Goal: Task Accomplishment & Management: Use online tool/utility

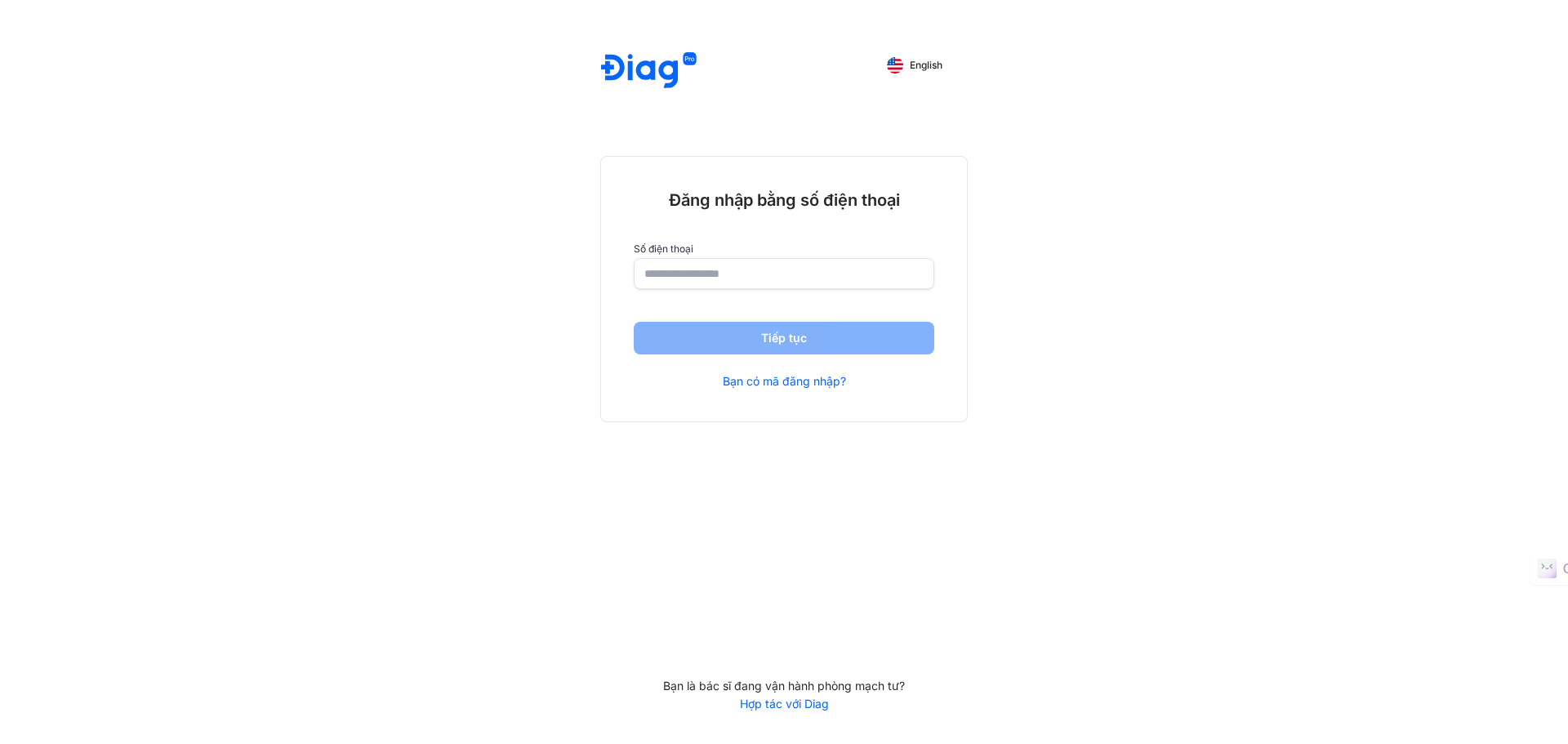
click at [740, 277] on input "number" at bounding box center [784, 273] width 279 height 30
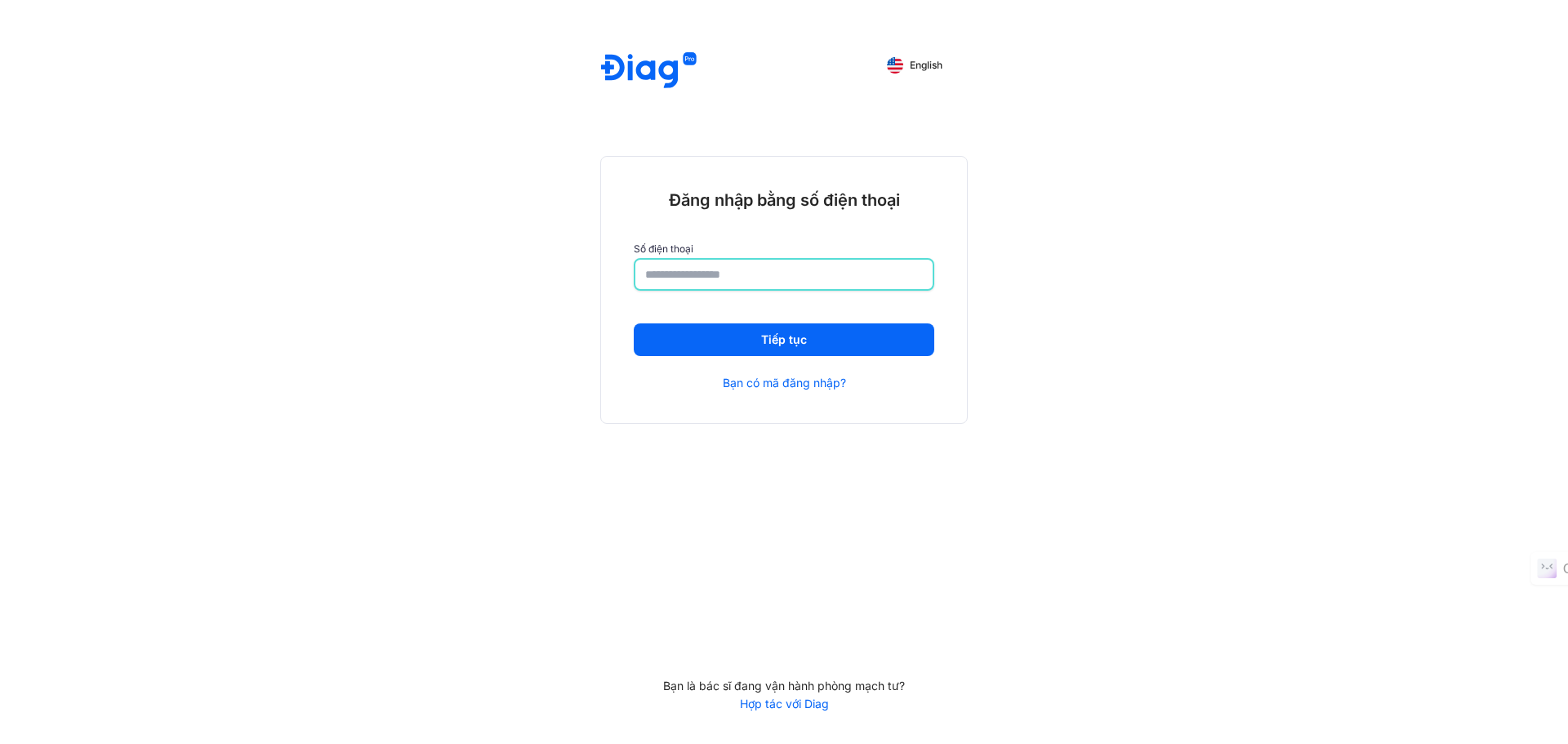
type input "**********"
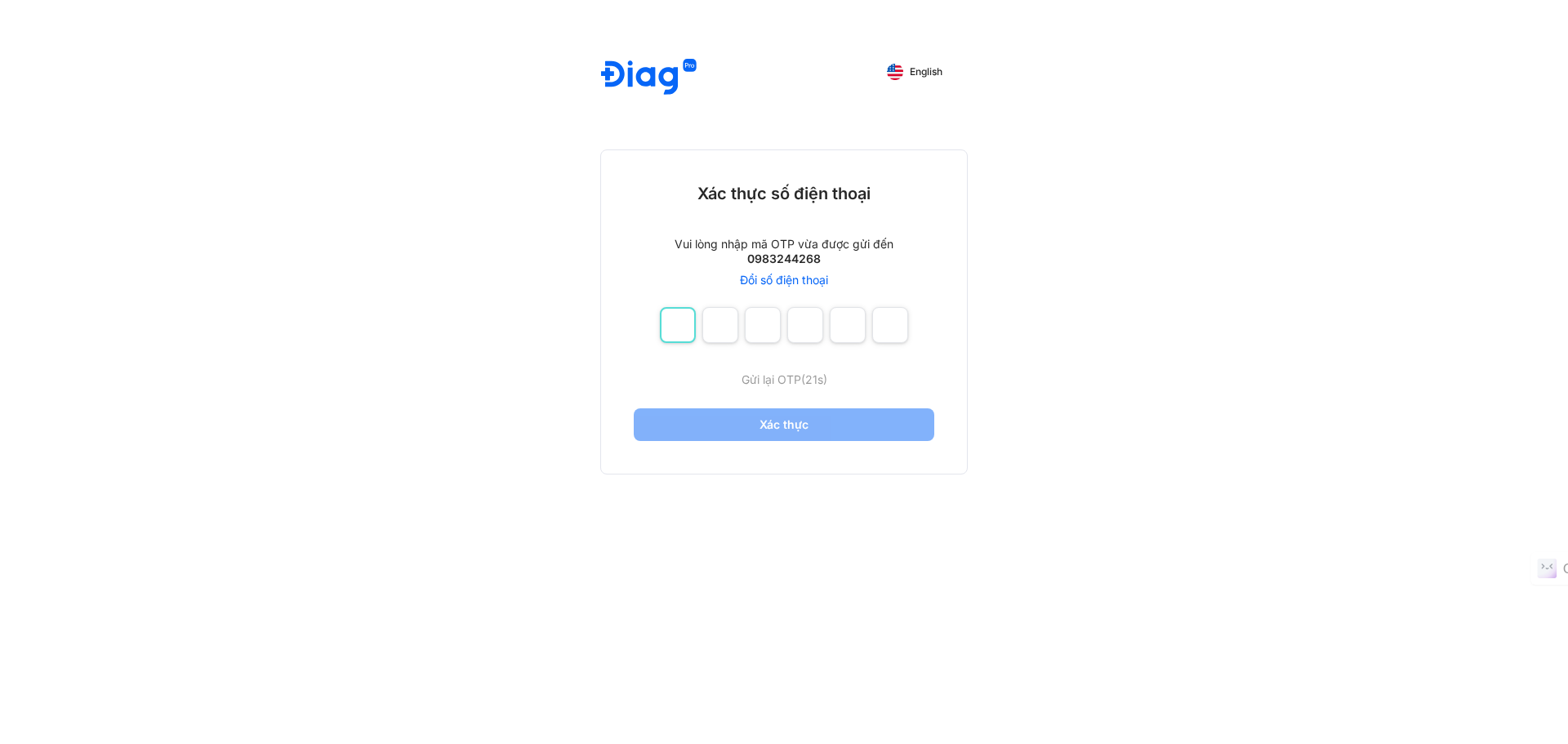
click at [691, 329] on input "number" at bounding box center [678, 325] width 36 height 36
type input "*"
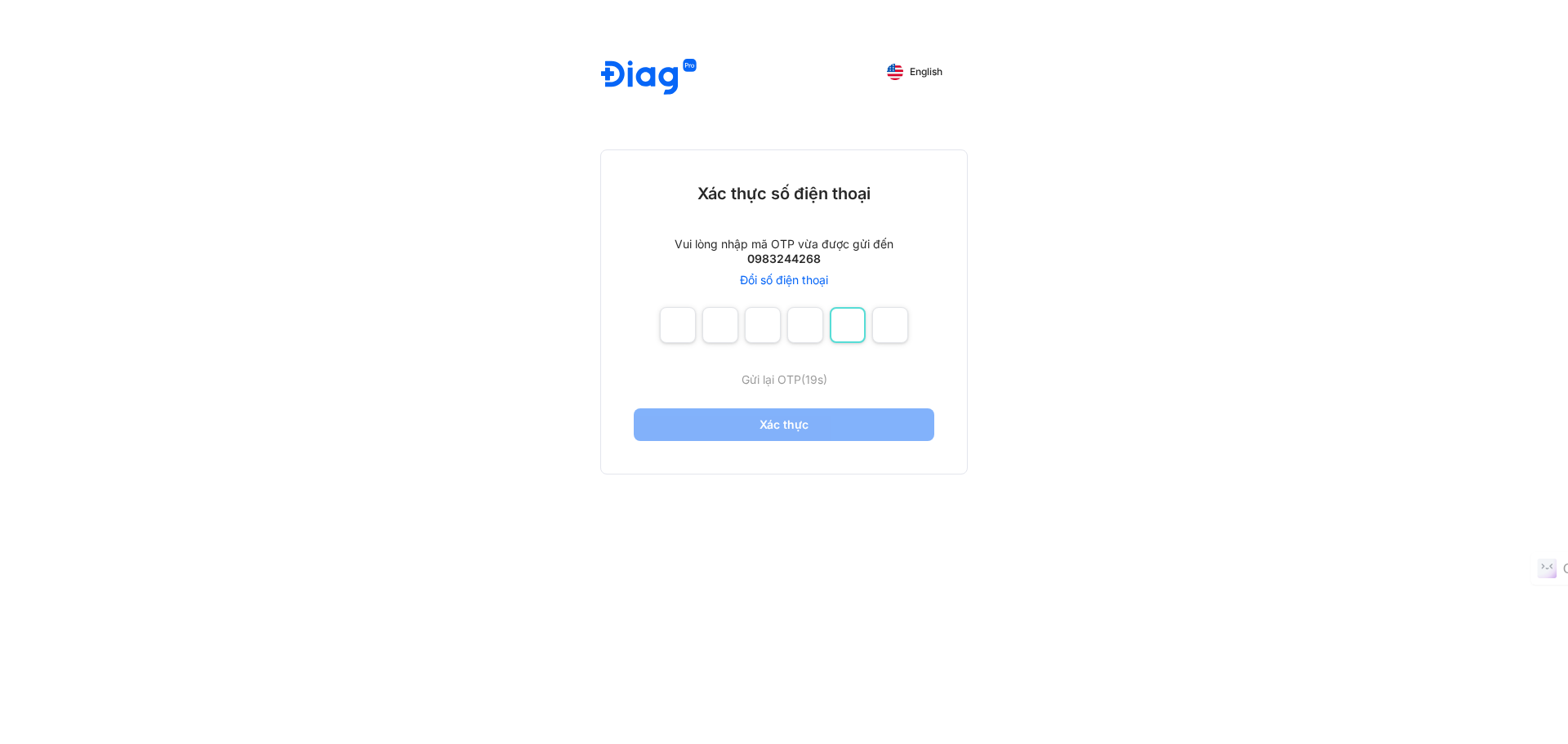
type input "*"
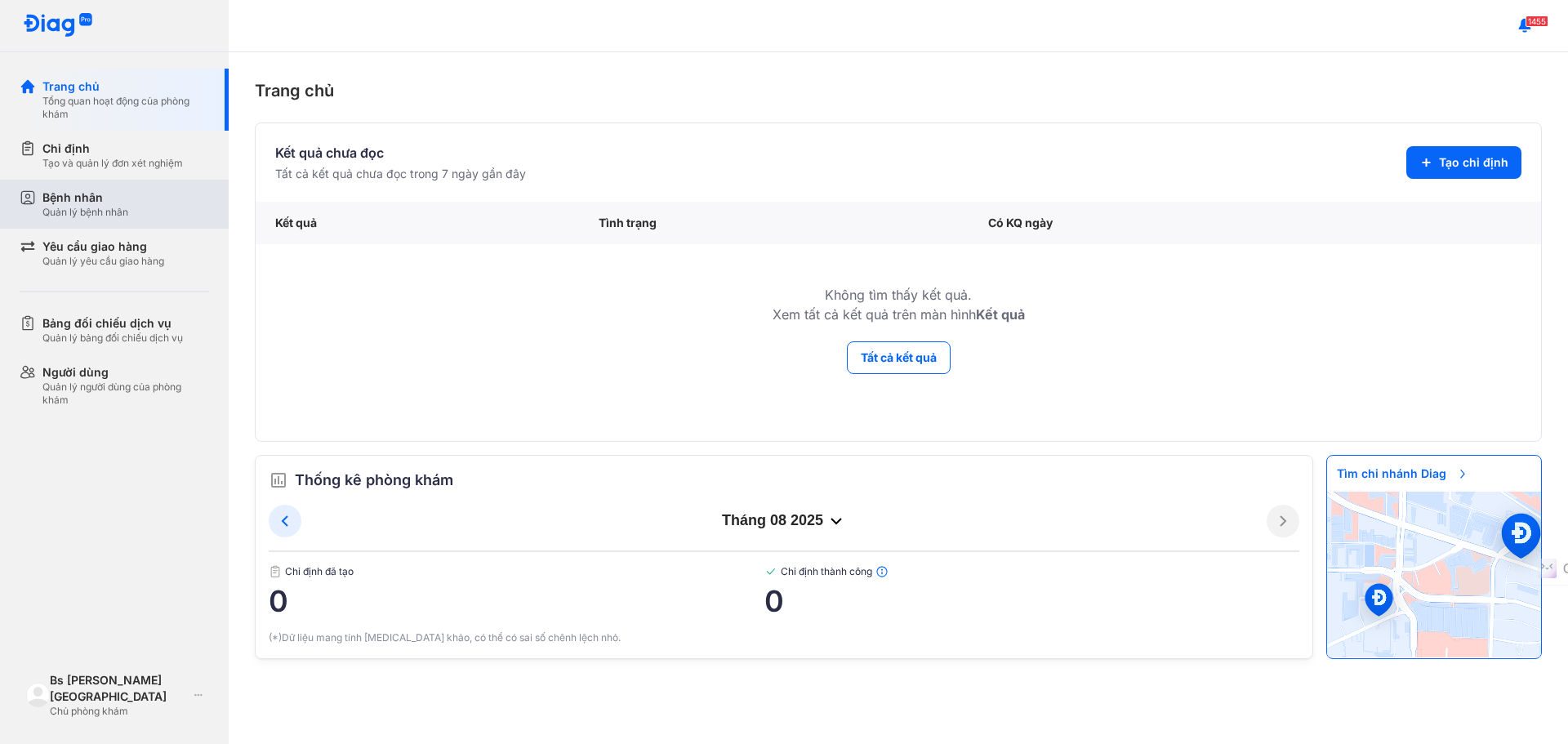
click at [100, 202] on div "Bệnh nhân" at bounding box center [85, 197] width 86 height 16
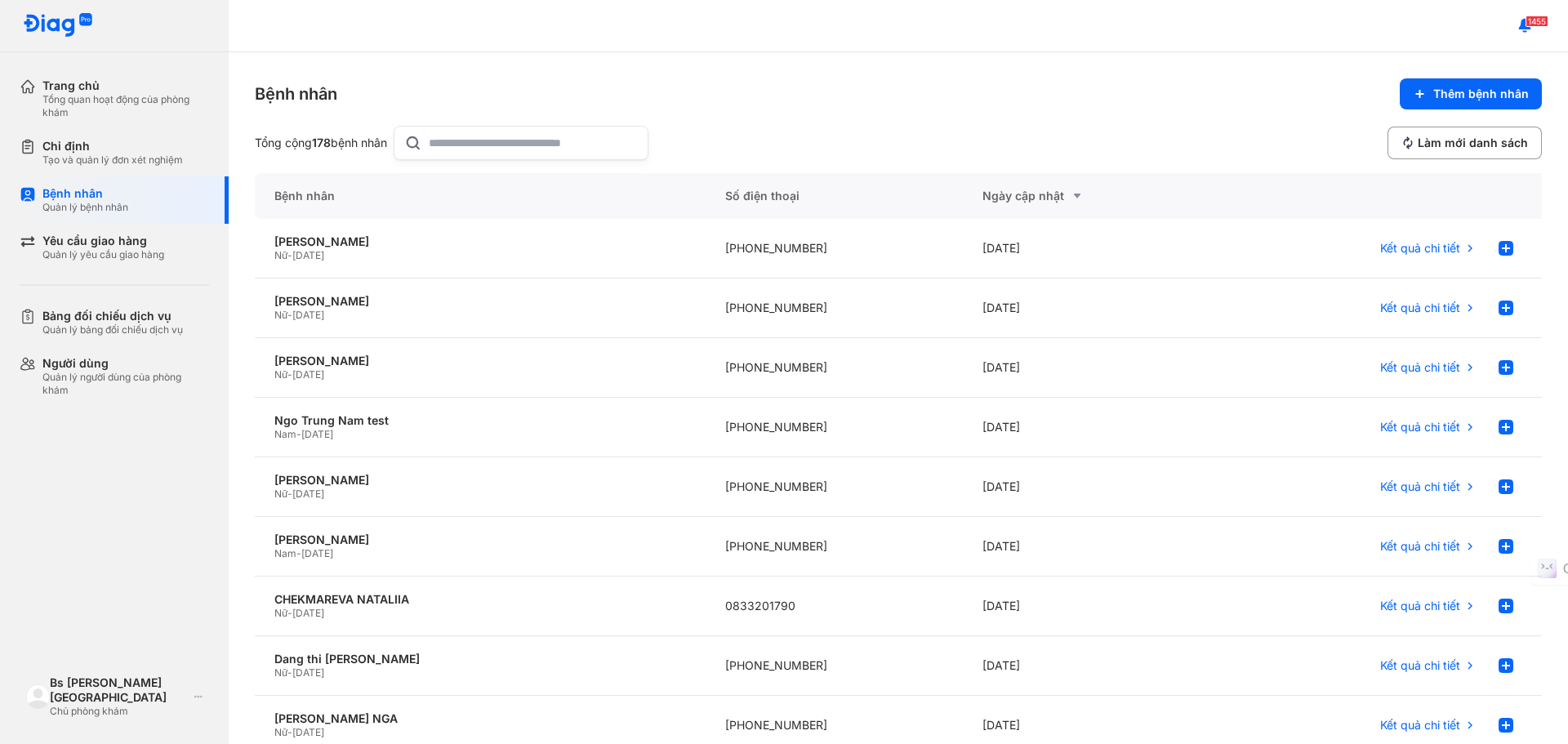
click at [526, 154] on input "text" at bounding box center [533, 142] width 209 height 32
paste input "**********"
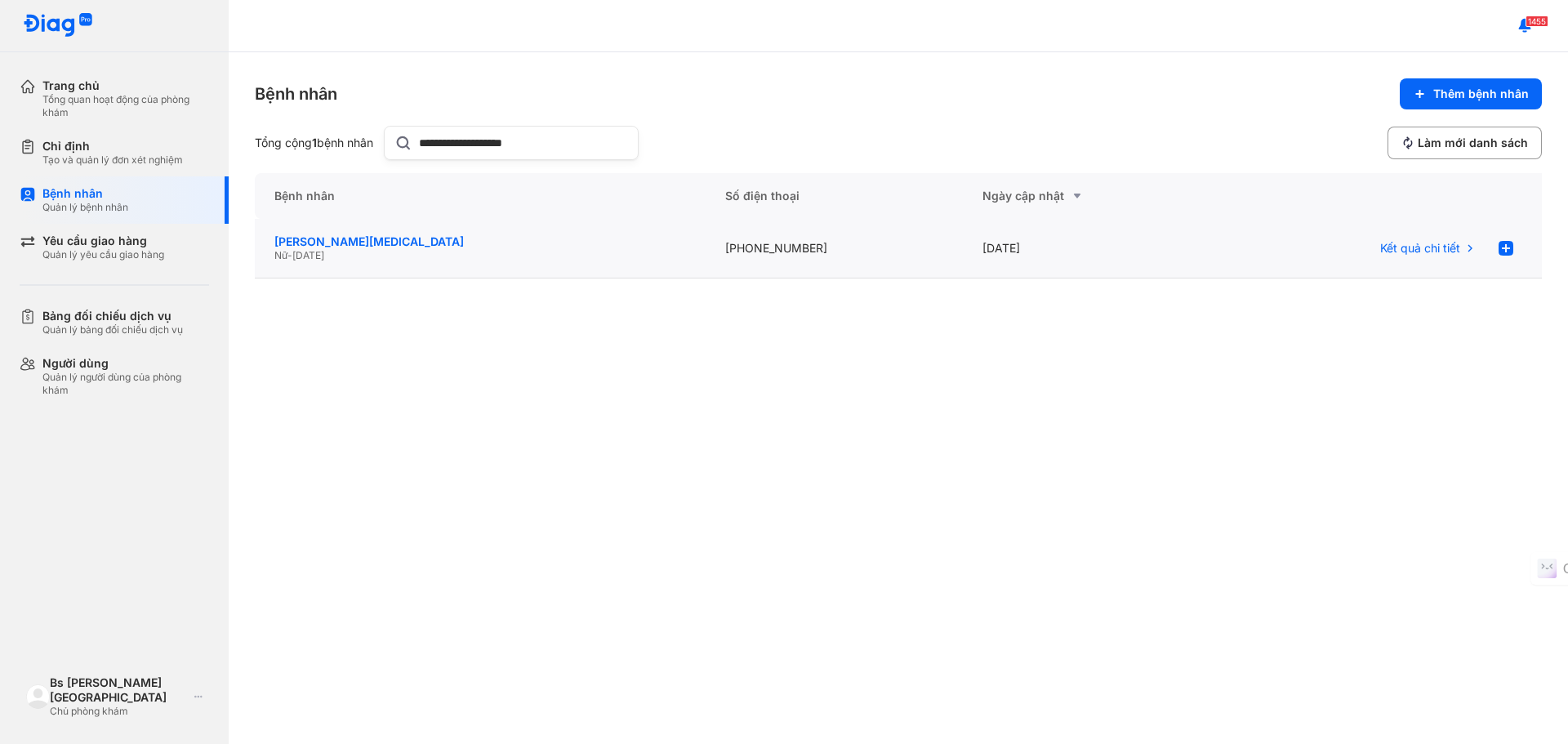
type input "**********"
click at [426, 244] on div "[PERSON_NAME][MEDICAL_DATA]" at bounding box center [480, 241] width 412 height 14
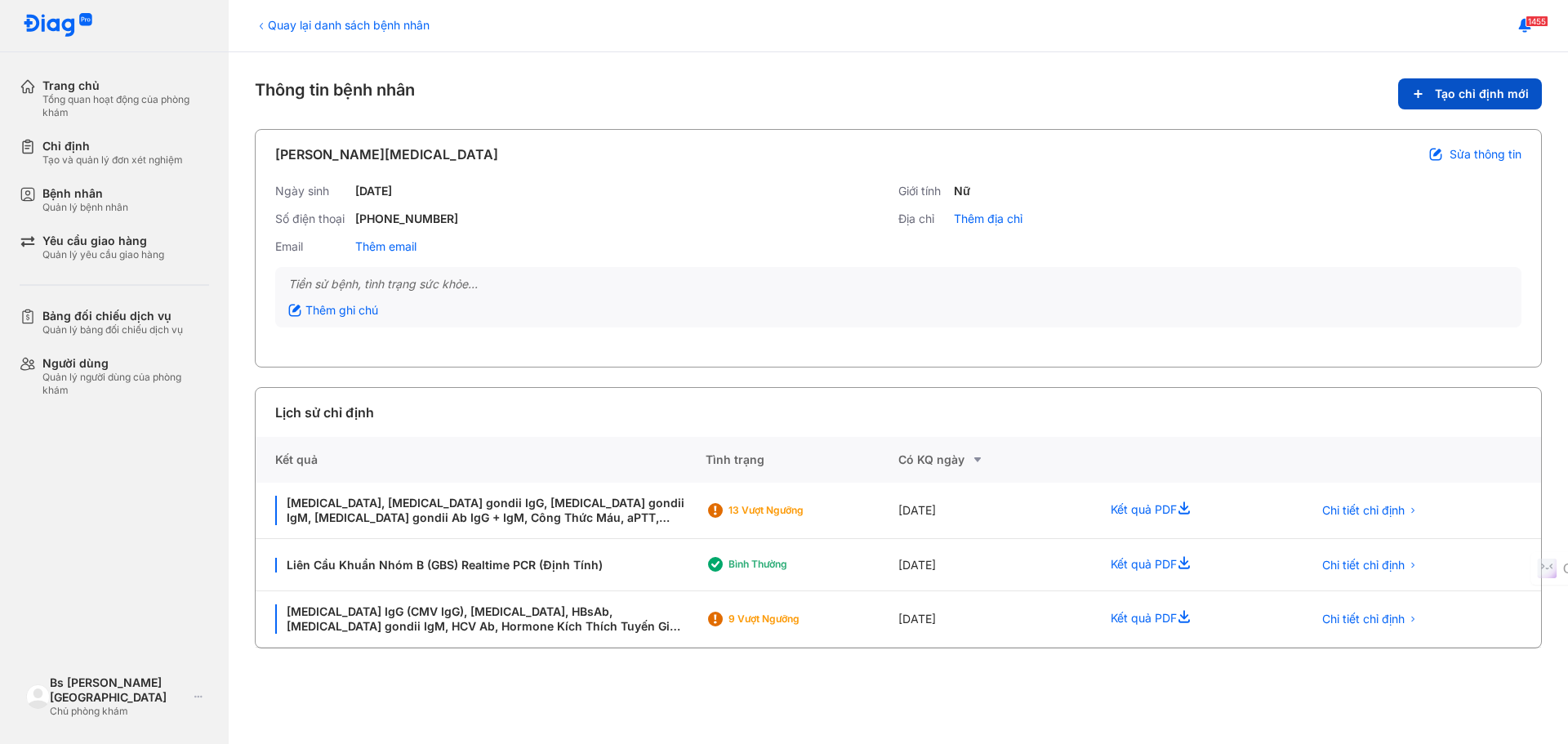
click at [1445, 98] on span "Tạo chỉ định mới" at bounding box center [1482, 94] width 94 height 14
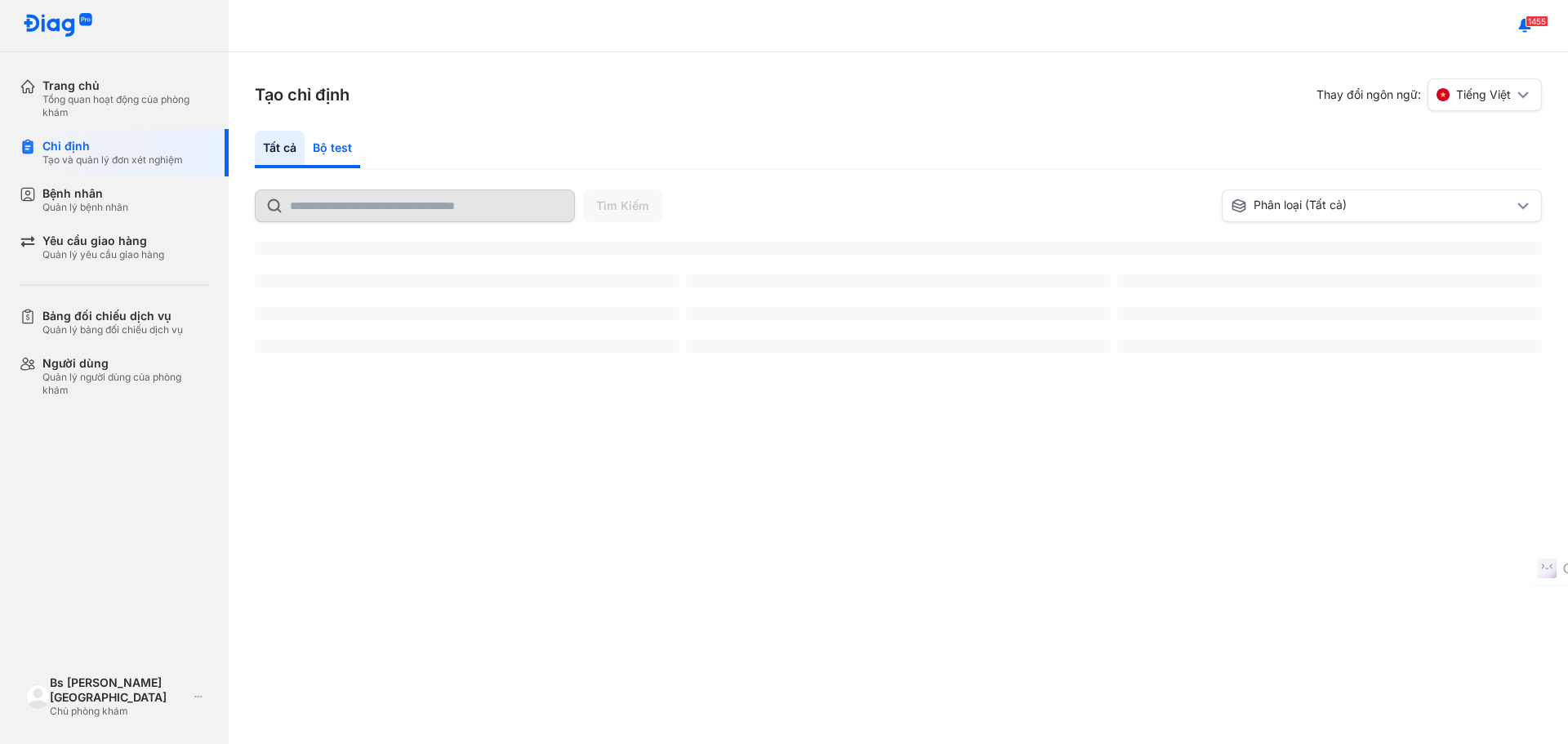
click at [323, 141] on div "Bộ test" at bounding box center [333, 149] width 55 height 37
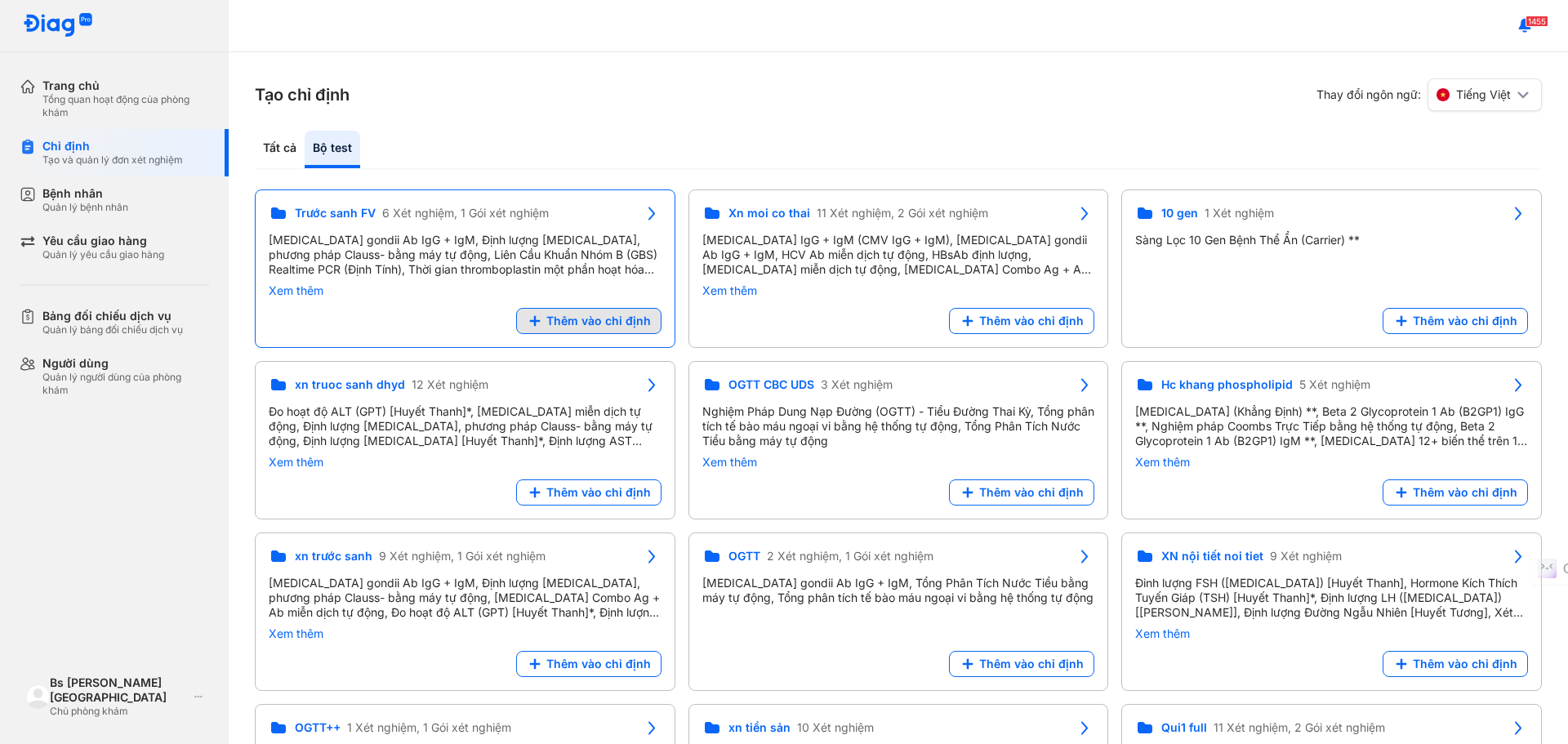
click at [603, 319] on span "Thêm vào chỉ định" at bounding box center [598, 320] width 104 height 14
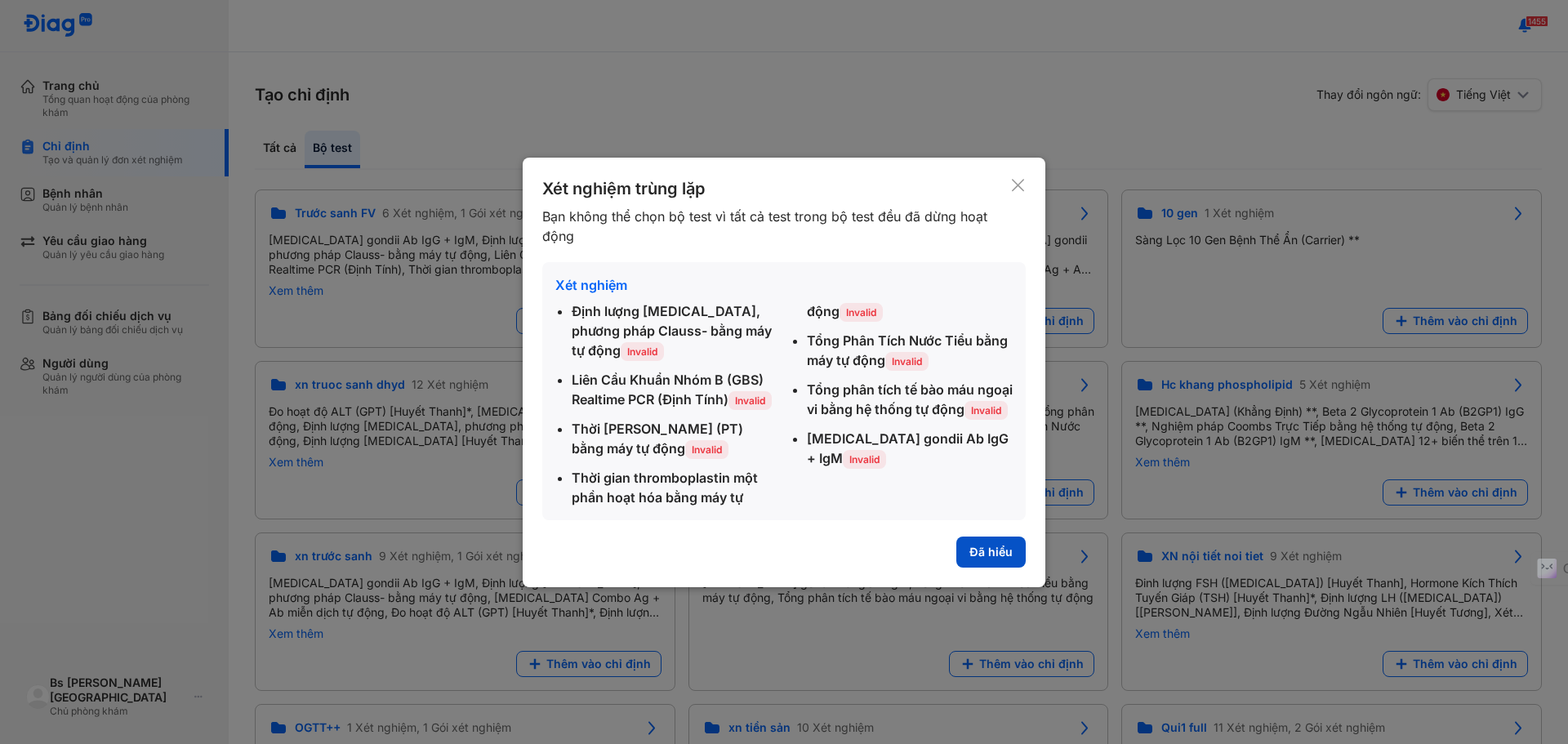
click at [989, 554] on button "Đã hiểu" at bounding box center [991, 552] width 70 height 31
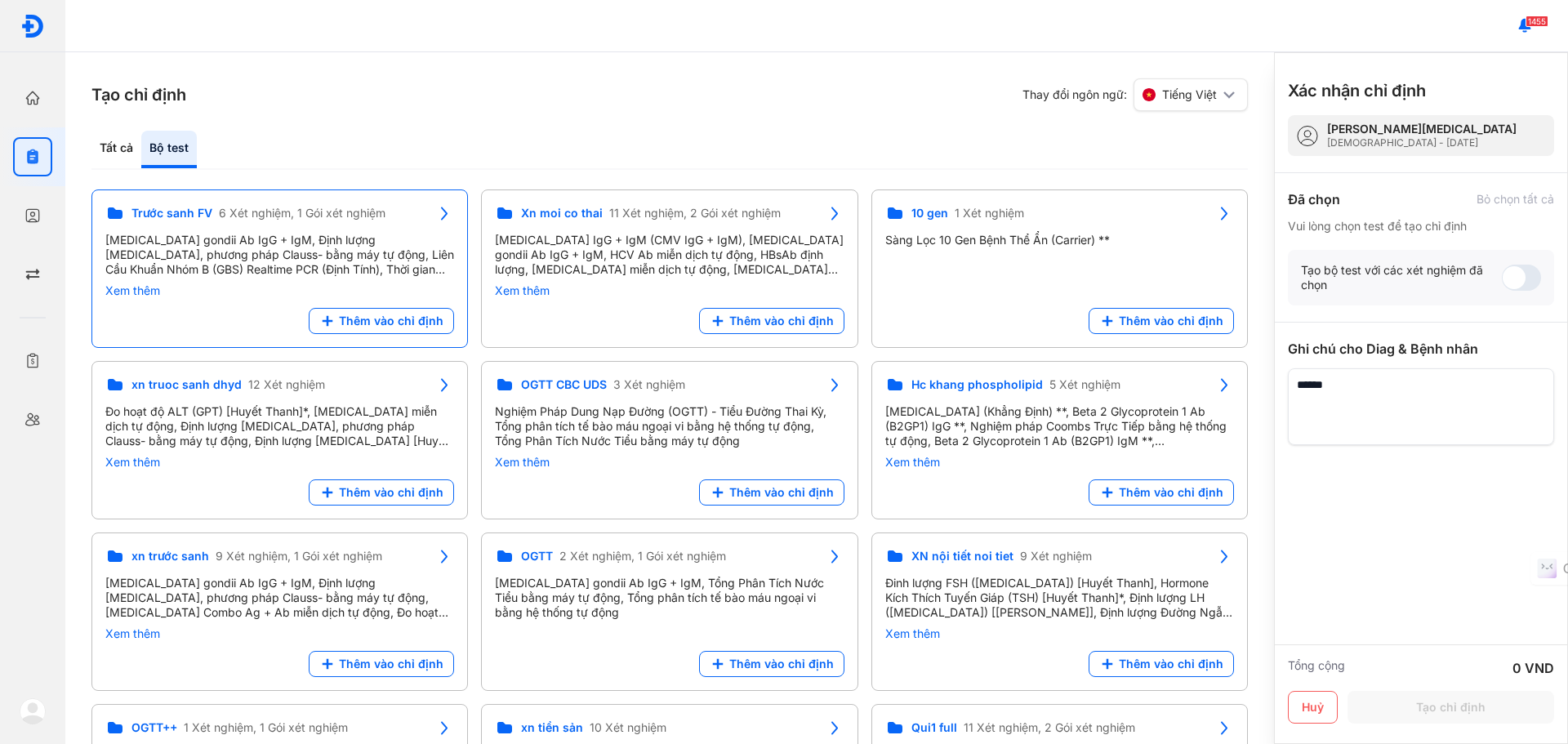
click at [381, 313] on span "Thêm vào chỉ định" at bounding box center [391, 320] width 104 height 14
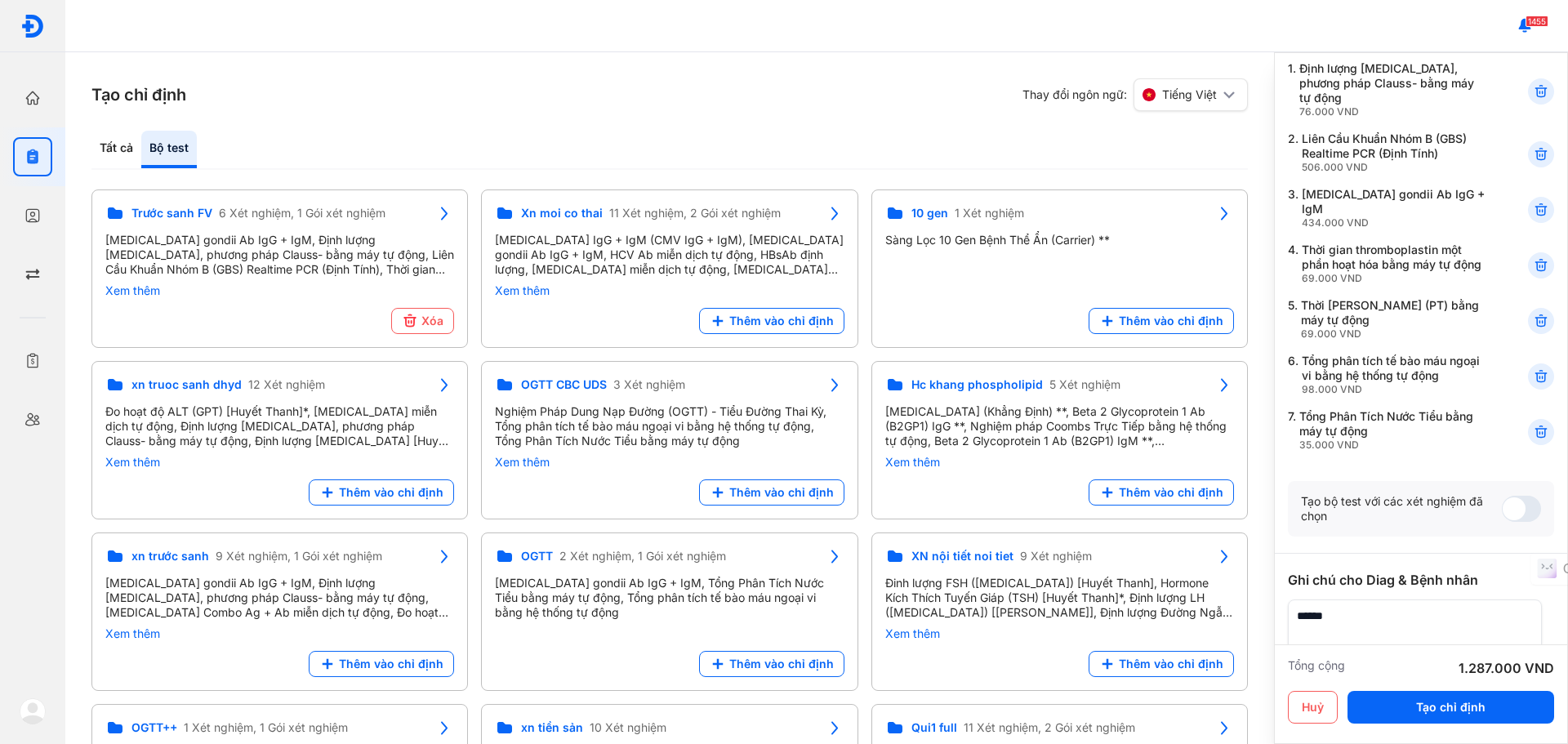
scroll to position [272, 0]
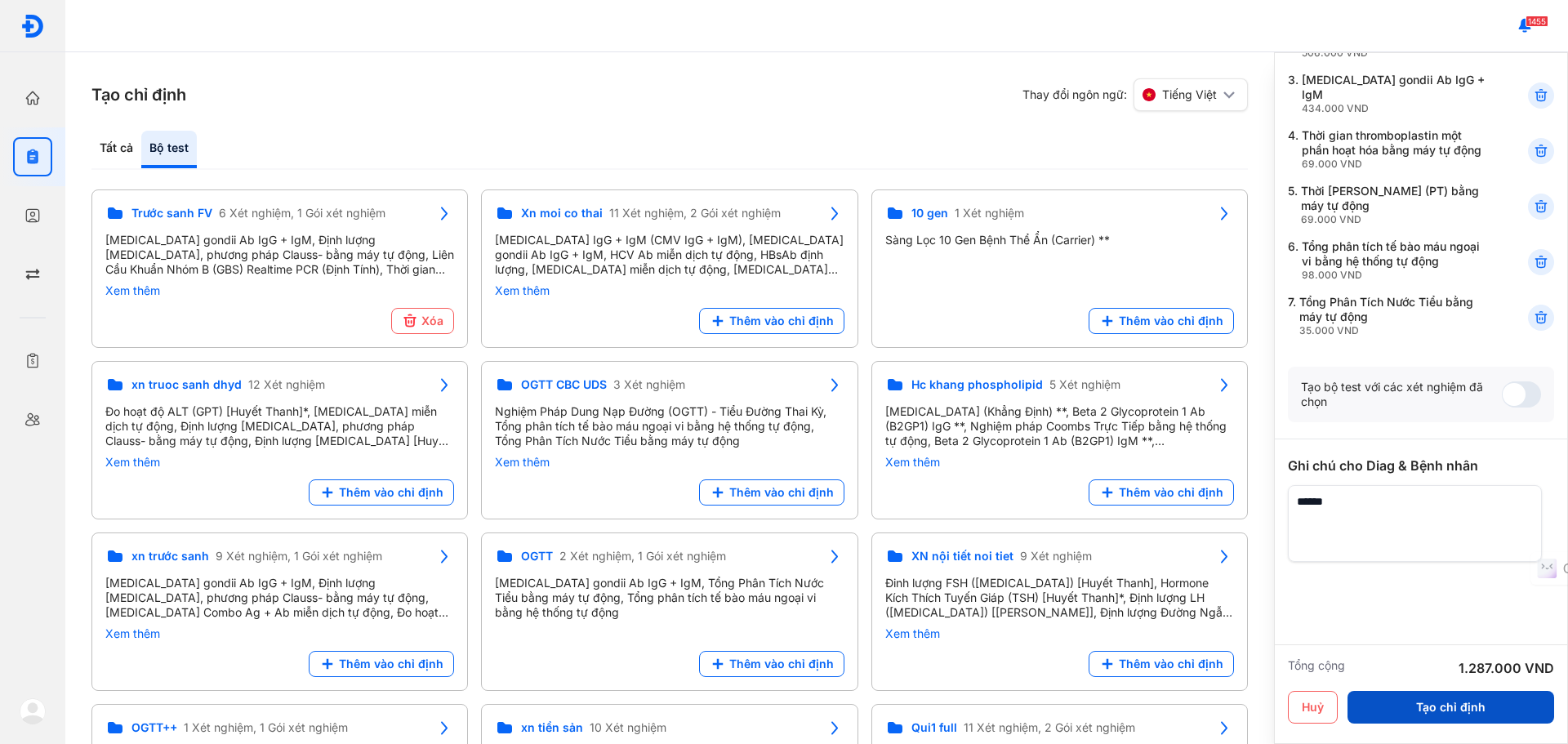
click at [1492, 708] on button "Tạo chỉ định" at bounding box center [1450, 707] width 206 height 32
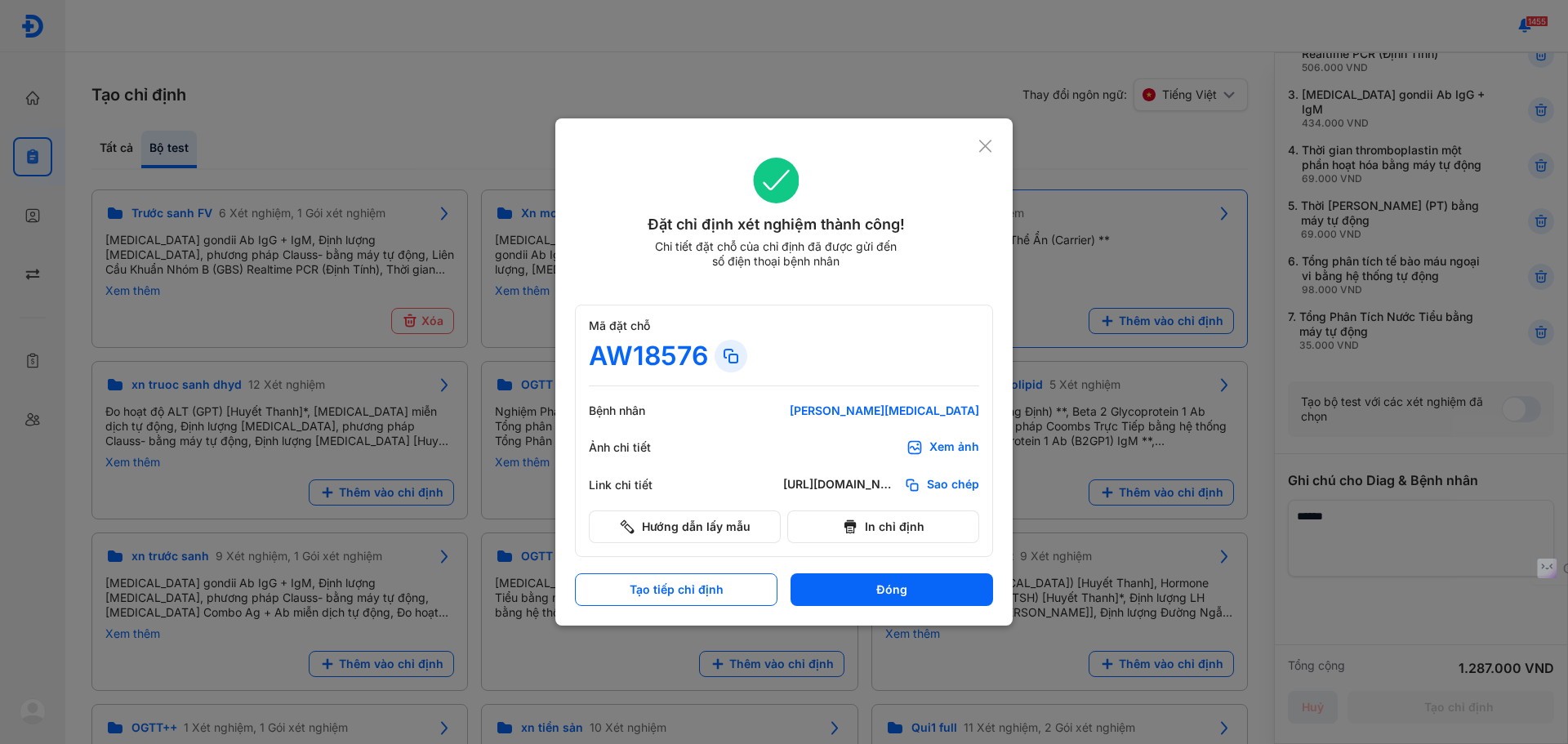
scroll to position [257, 0]
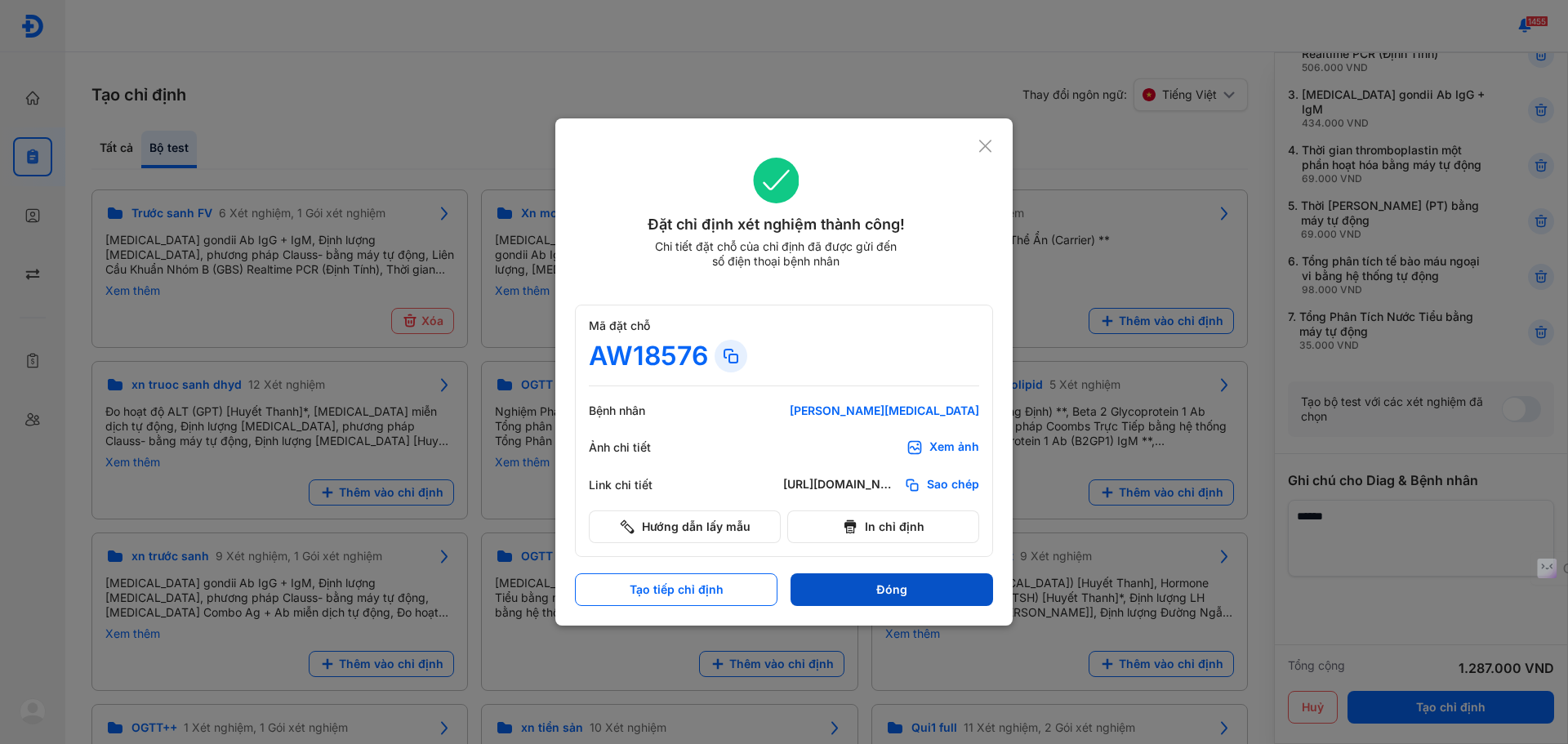
drag, startPoint x: 940, startPoint y: 597, endPoint x: 974, endPoint y: 571, distance: 42.8
click at [946, 597] on button "Đóng" at bounding box center [891, 589] width 203 height 32
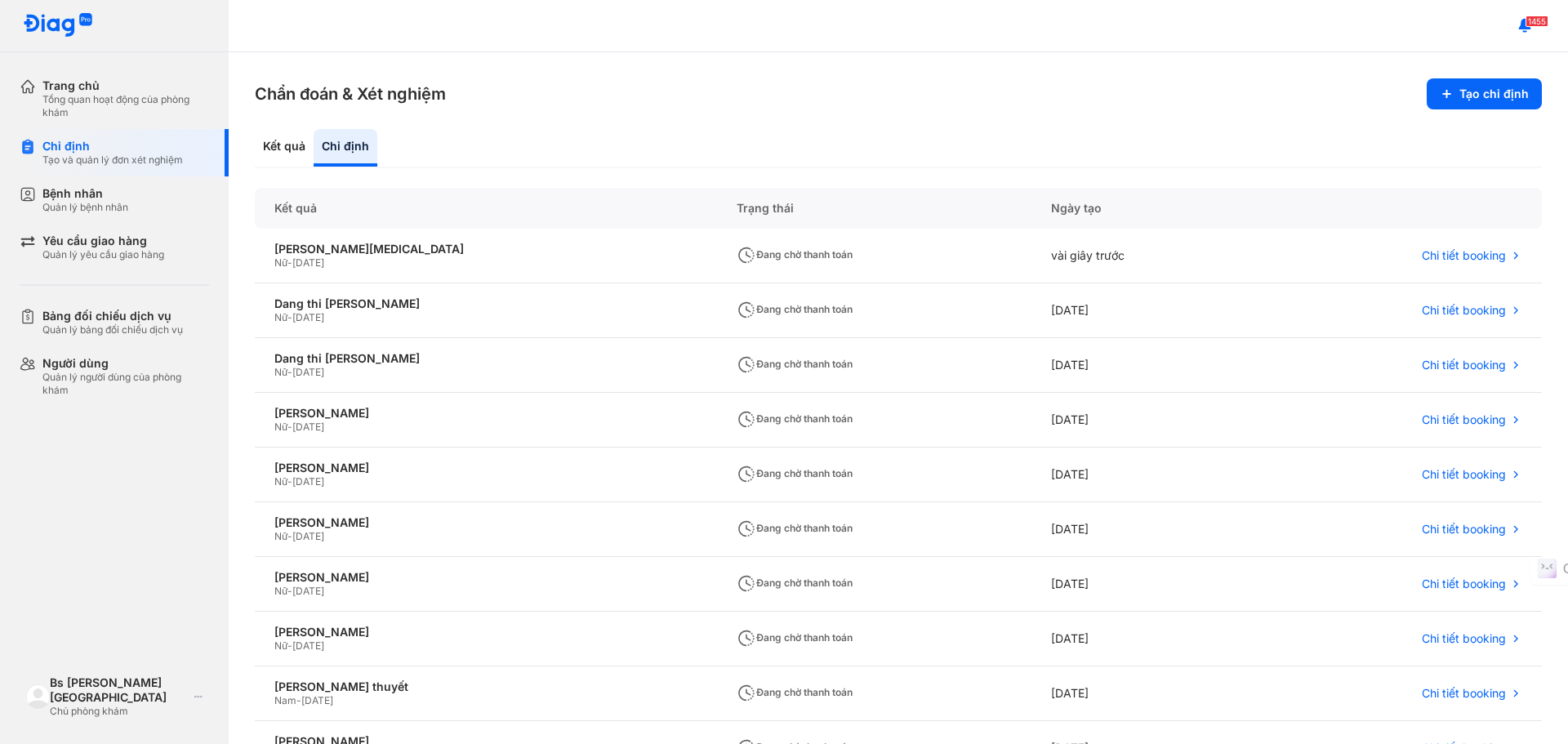
click at [721, 74] on div "Chẩn đoán & Xét nghiệm Tạo chỉ định Kết quả Chỉ định Kết quả Trạng thái Ngày tạ…" at bounding box center [898, 398] width 1340 height 691
